Goal: Find specific page/section: Find specific page/section

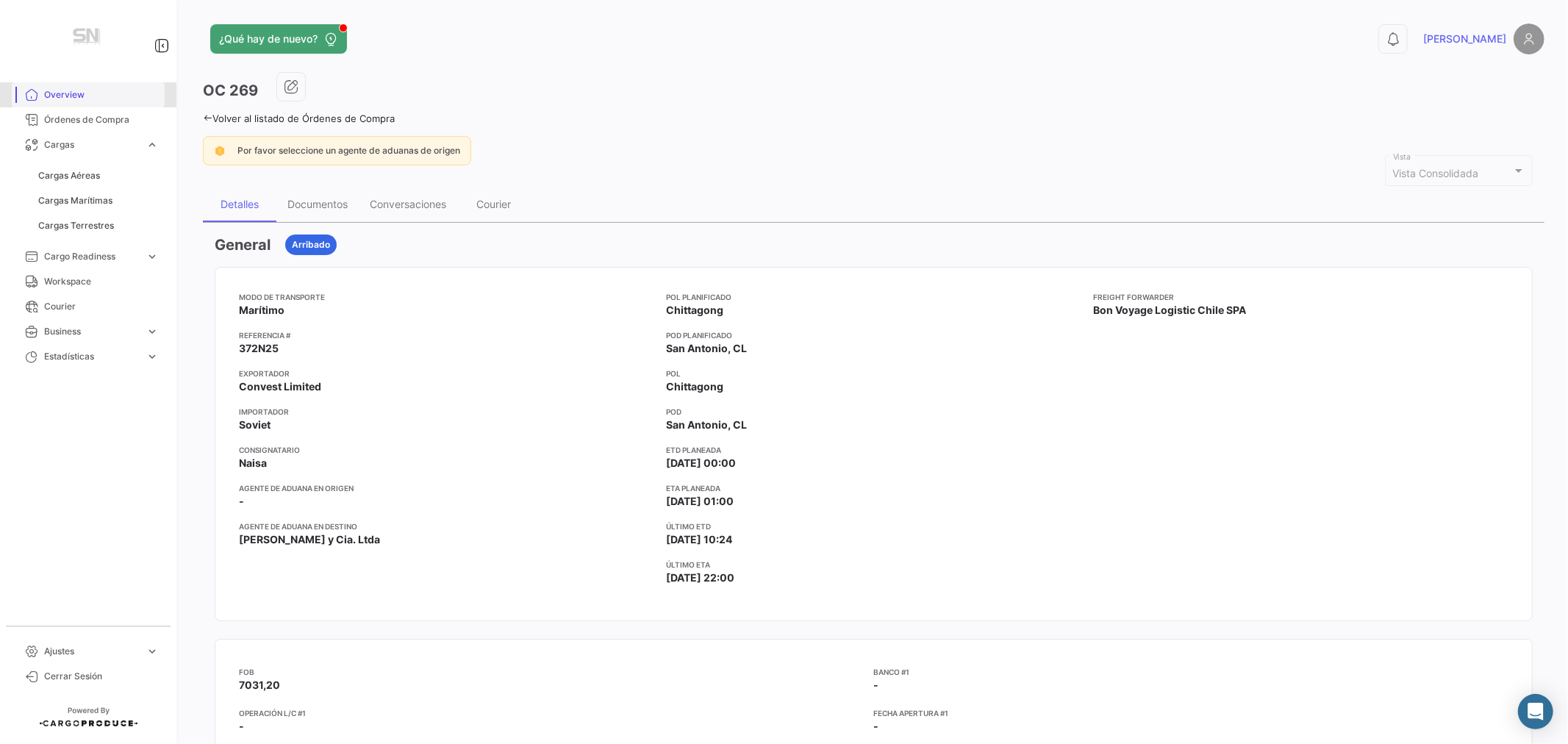
click at [61, 96] on span "Overview" at bounding box center [102, 95] width 115 height 13
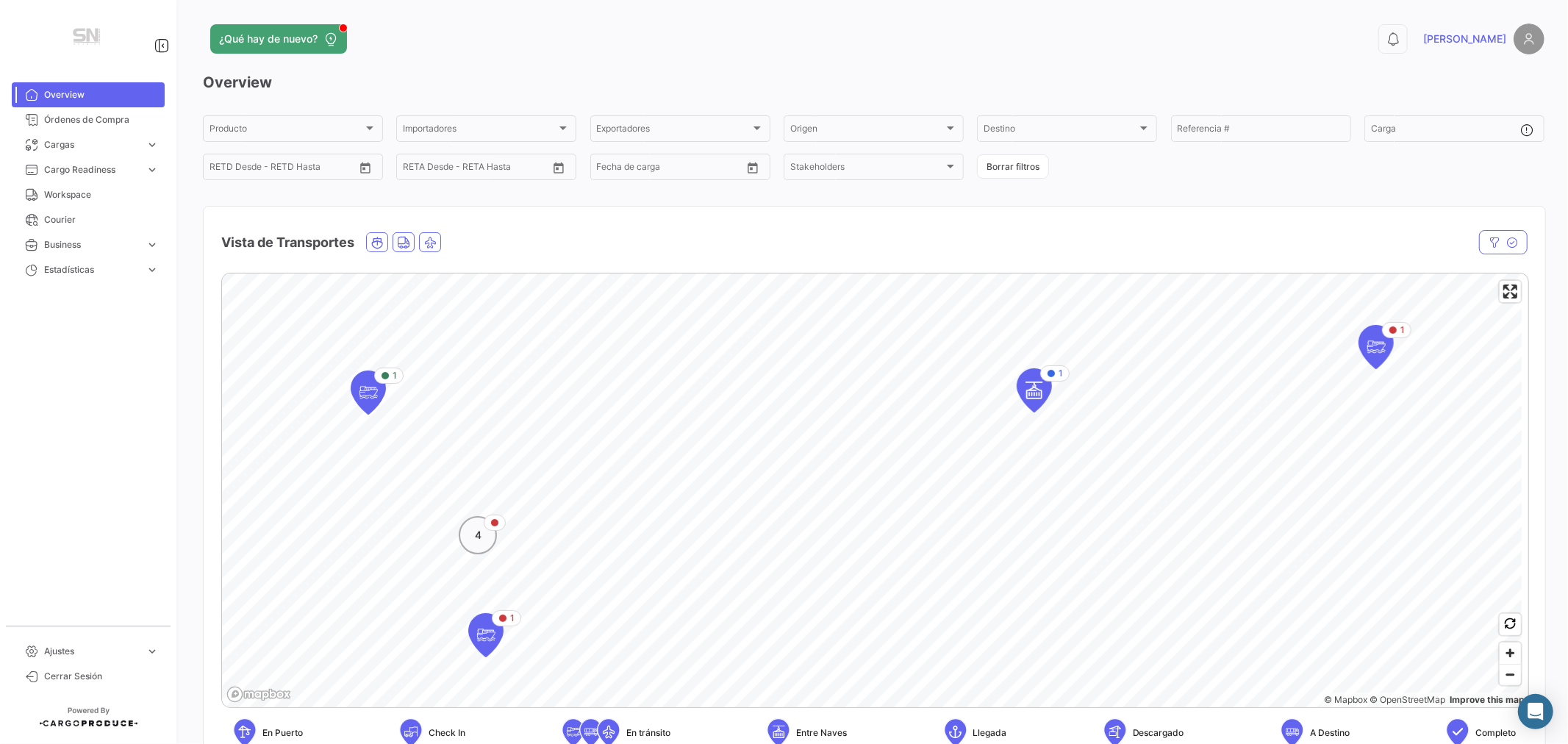
click at [475, 539] on span "4" at bounding box center [478, 535] width 7 height 15
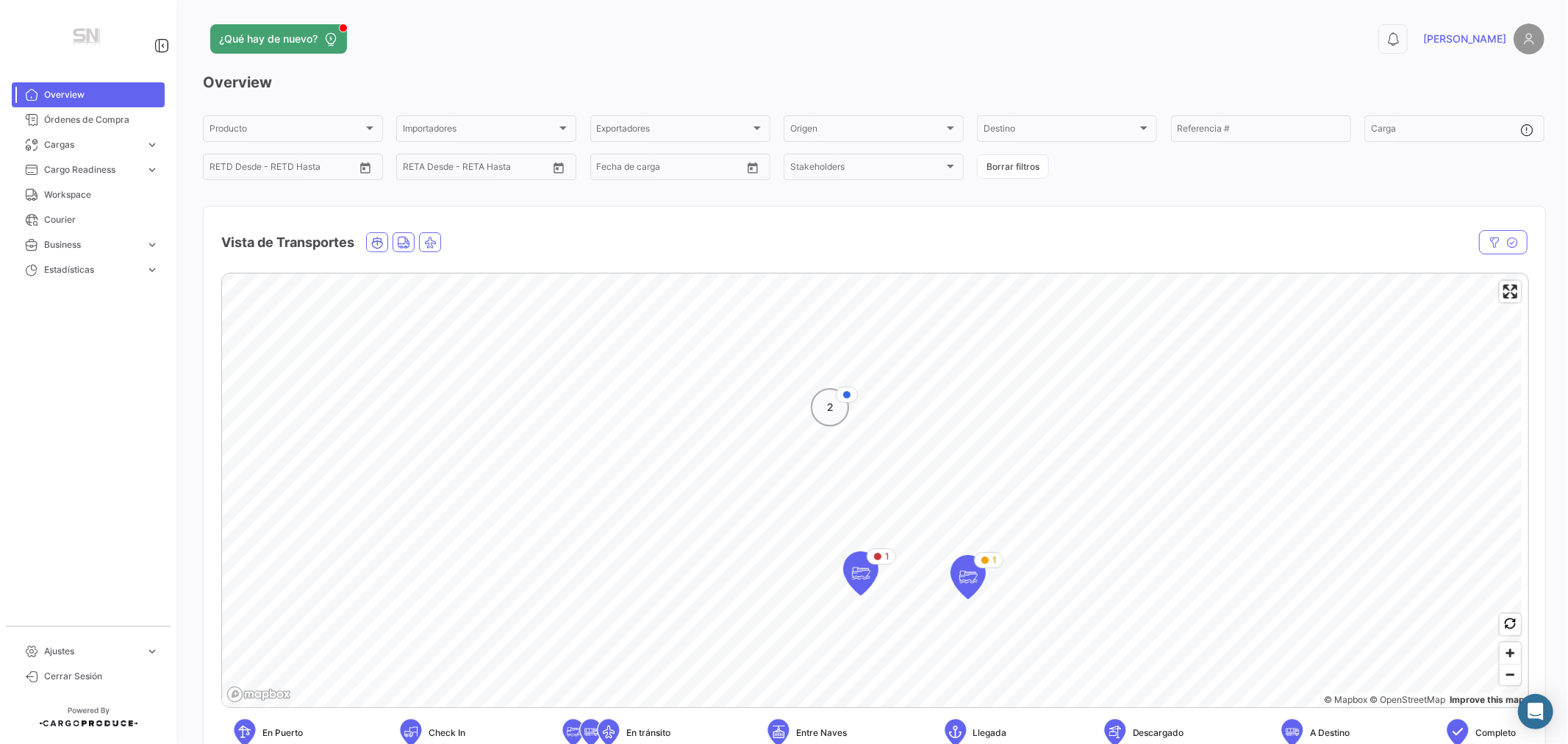
click at [836, 417] on div "2" at bounding box center [829, 407] width 39 height 39
click at [982, 392] on icon "Map marker" at bounding box center [982, 387] width 20 height 31
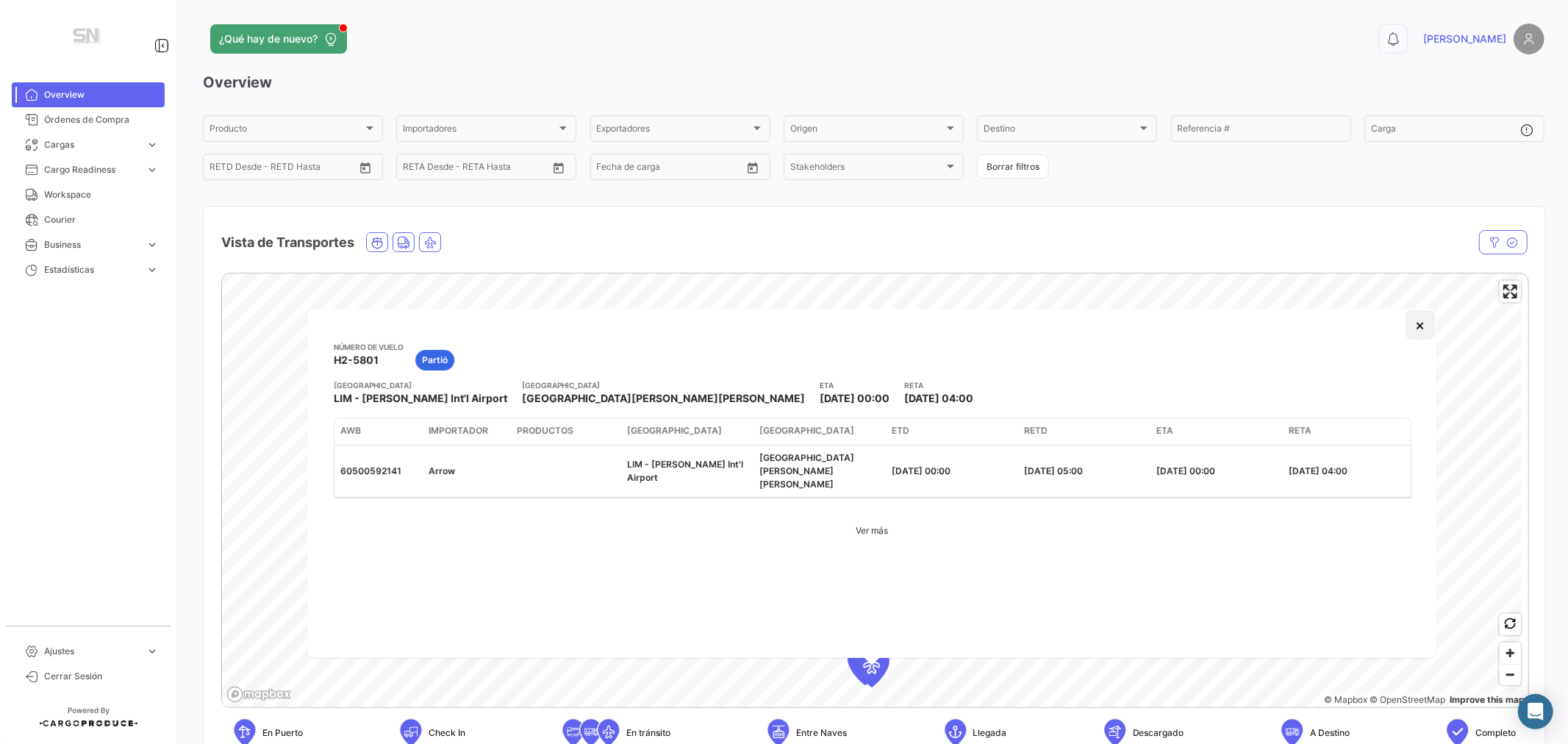
click at [1421, 329] on button "×" at bounding box center [1420, 324] width 30 height 29
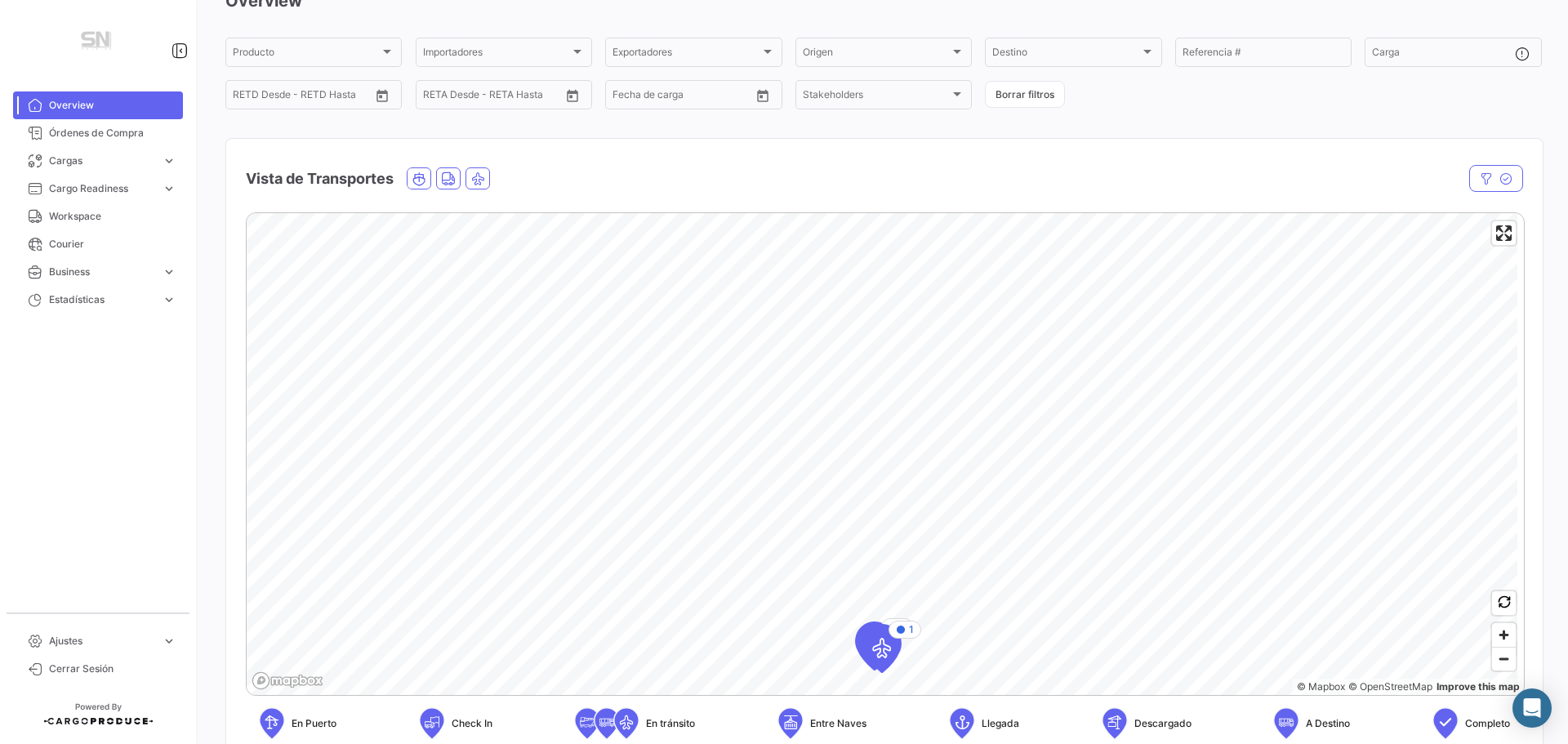
scroll to position [91, 0]
click at [86, 130] on span "Órdenes de Compra" at bounding box center [113, 133] width 127 height 15
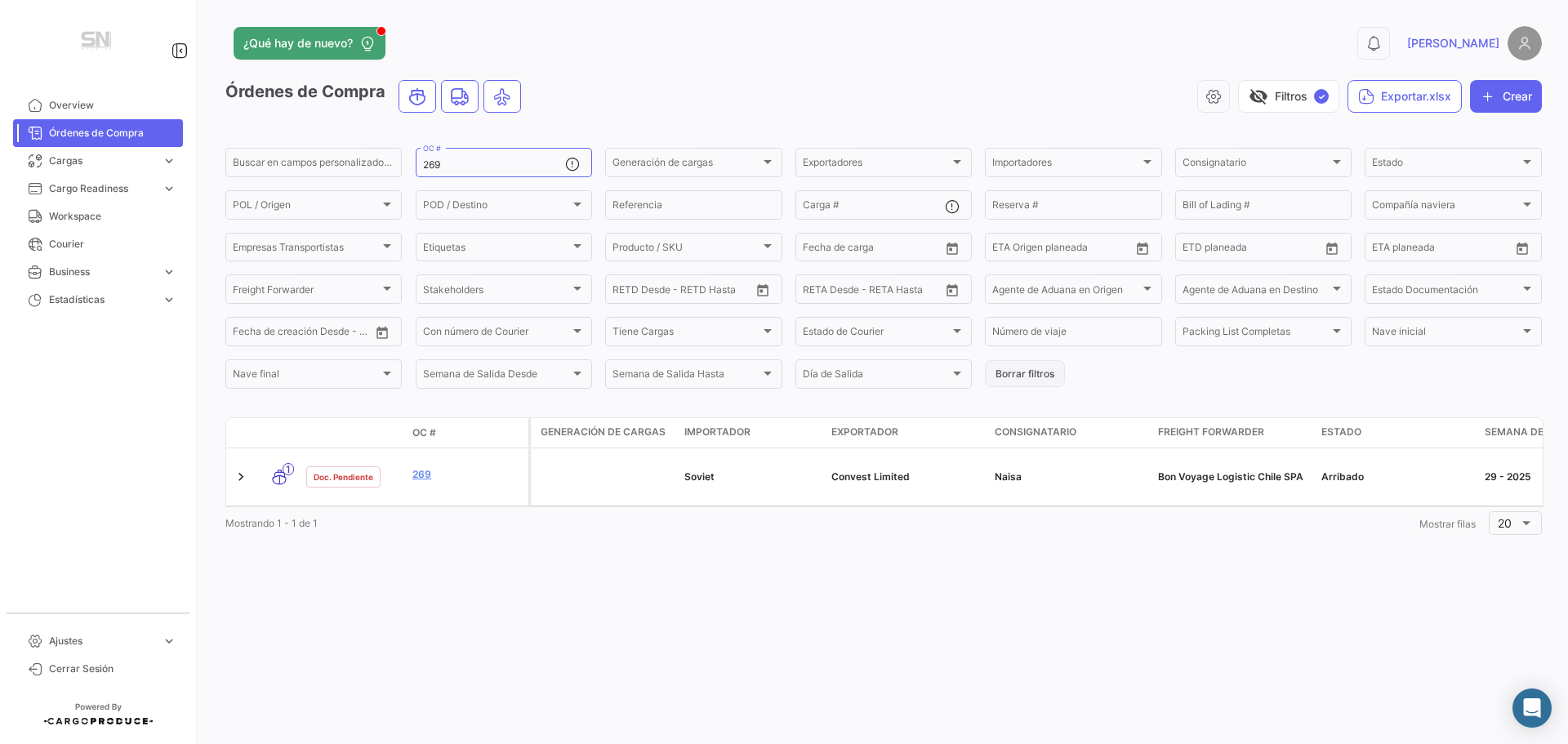
click at [1013, 368] on button "Borrar filtros" at bounding box center [1025, 374] width 80 height 27
